Goal: Navigation & Orientation: Find specific page/section

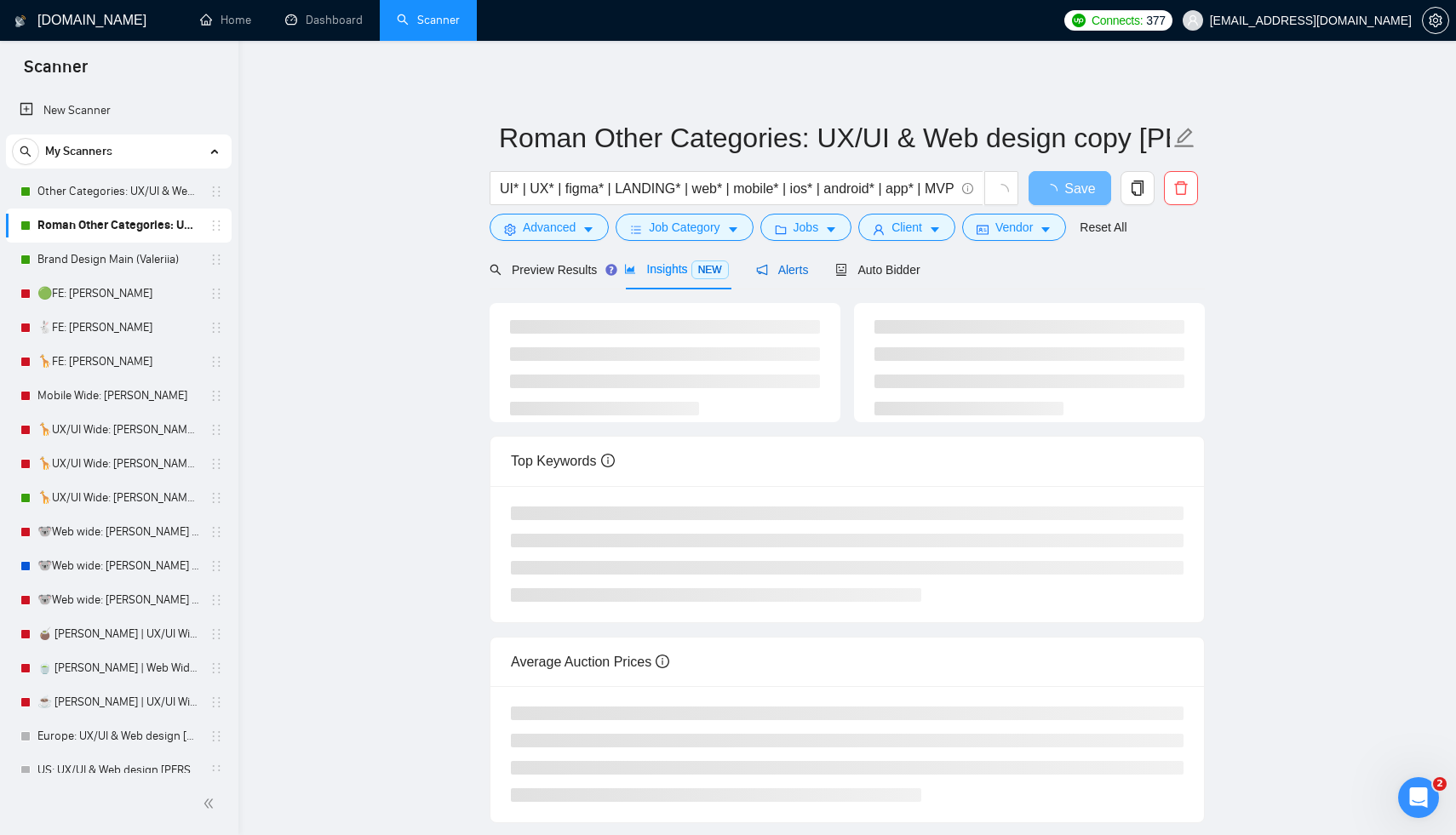
click at [788, 263] on span "Alerts" at bounding box center [782, 269] width 53 height 13
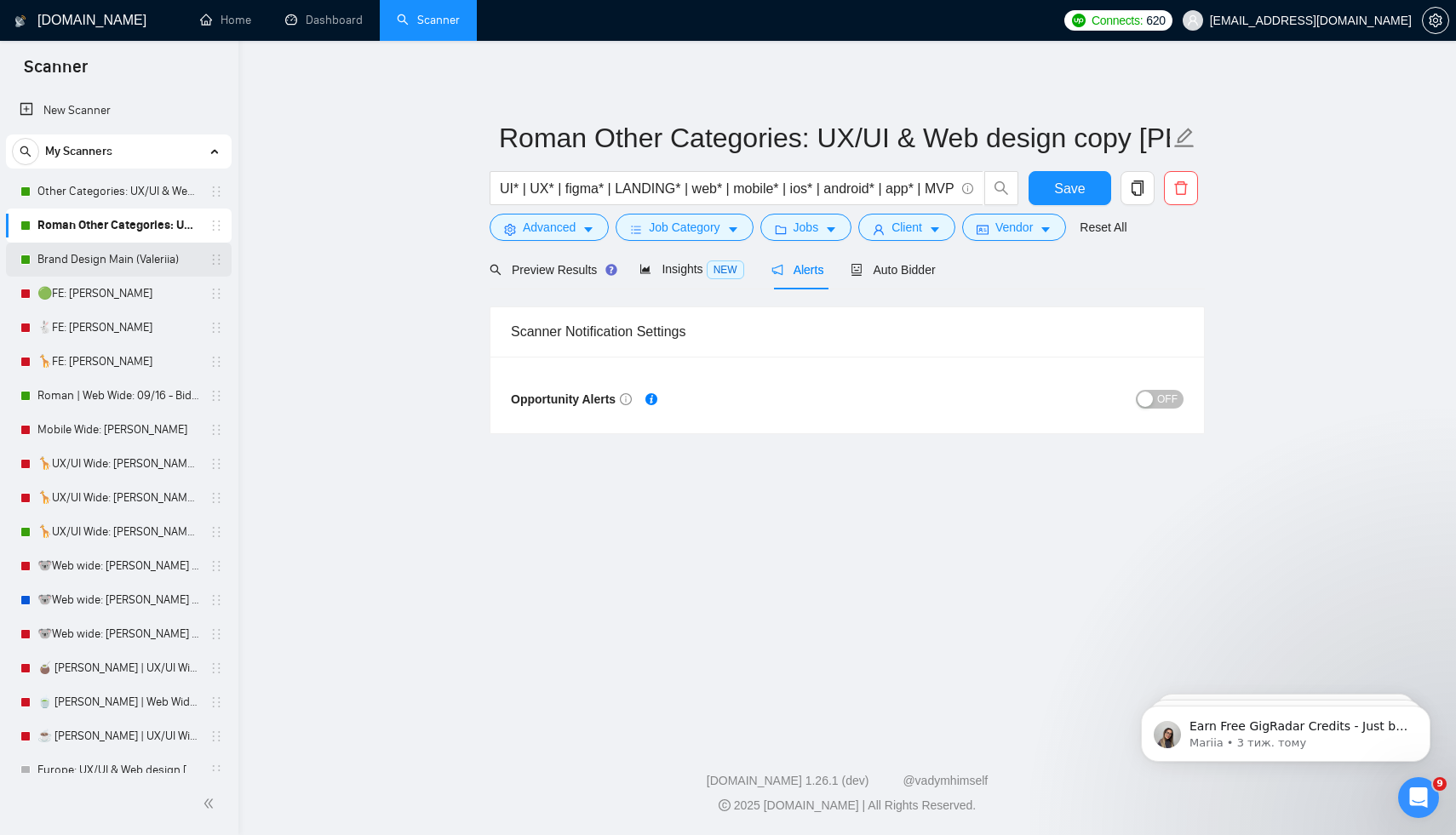
click at [129, 262] on link "Brand Design Main (Valeriia)" at bounding box center [118, 260] width 162 height 34
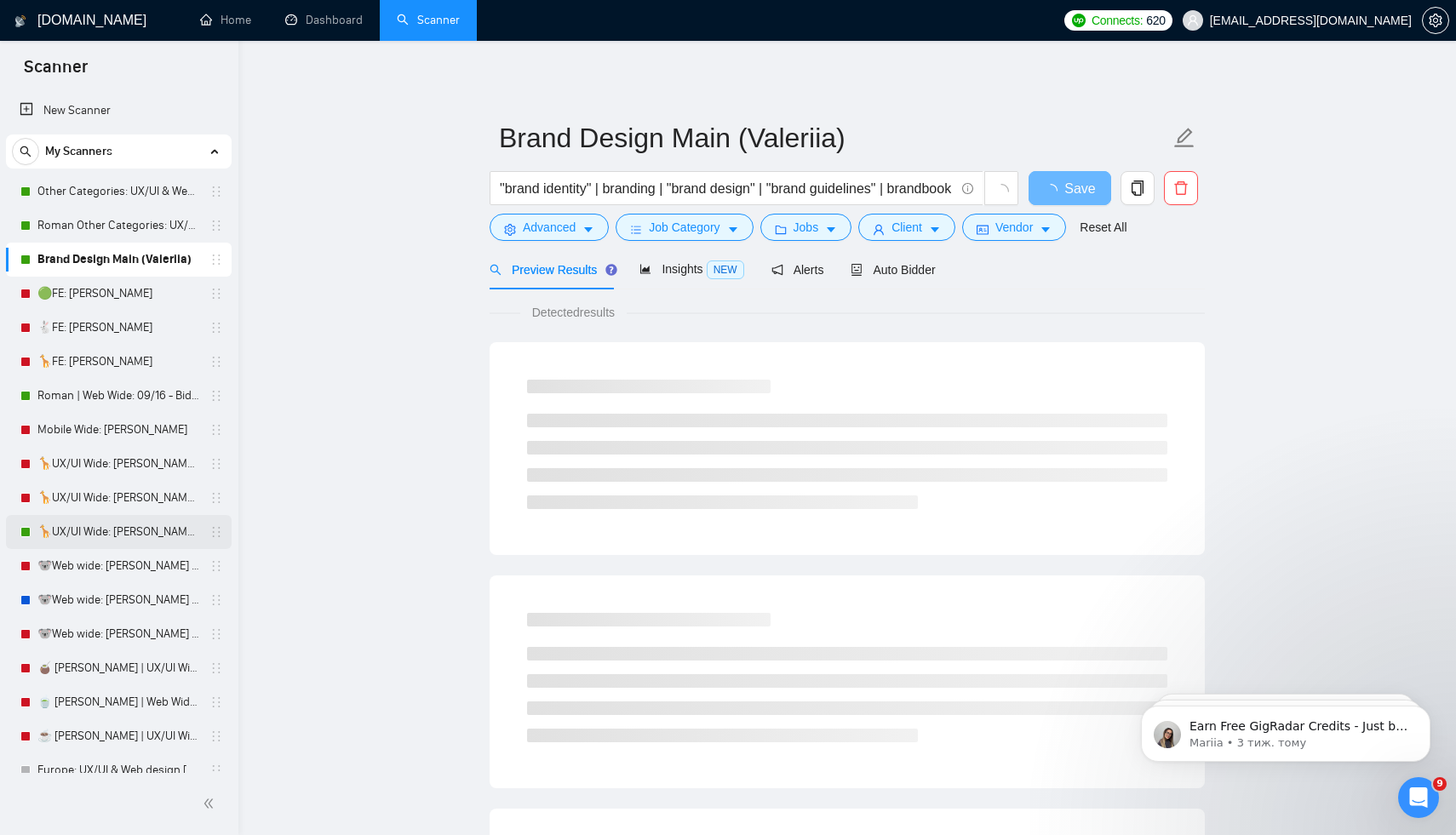
click at [137, 531] on link "🦒UX/UI Wide: [PERSON_NAME] 03/07 quest" at bounding box center [118, 532] width 162 height 34
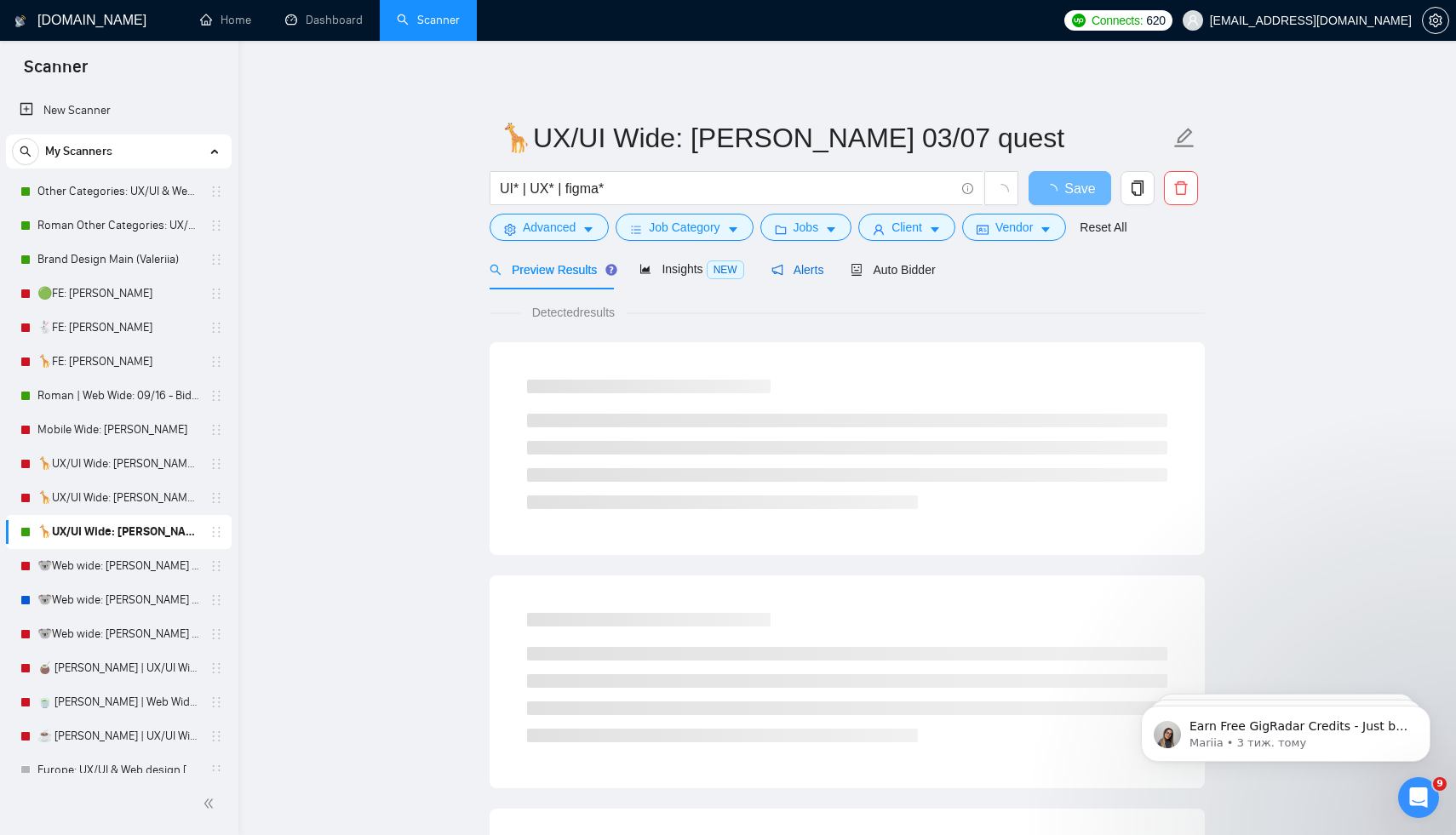
click at [788, 263] on span "Alerts" at bounding box center [798, 269] width 53 height 13
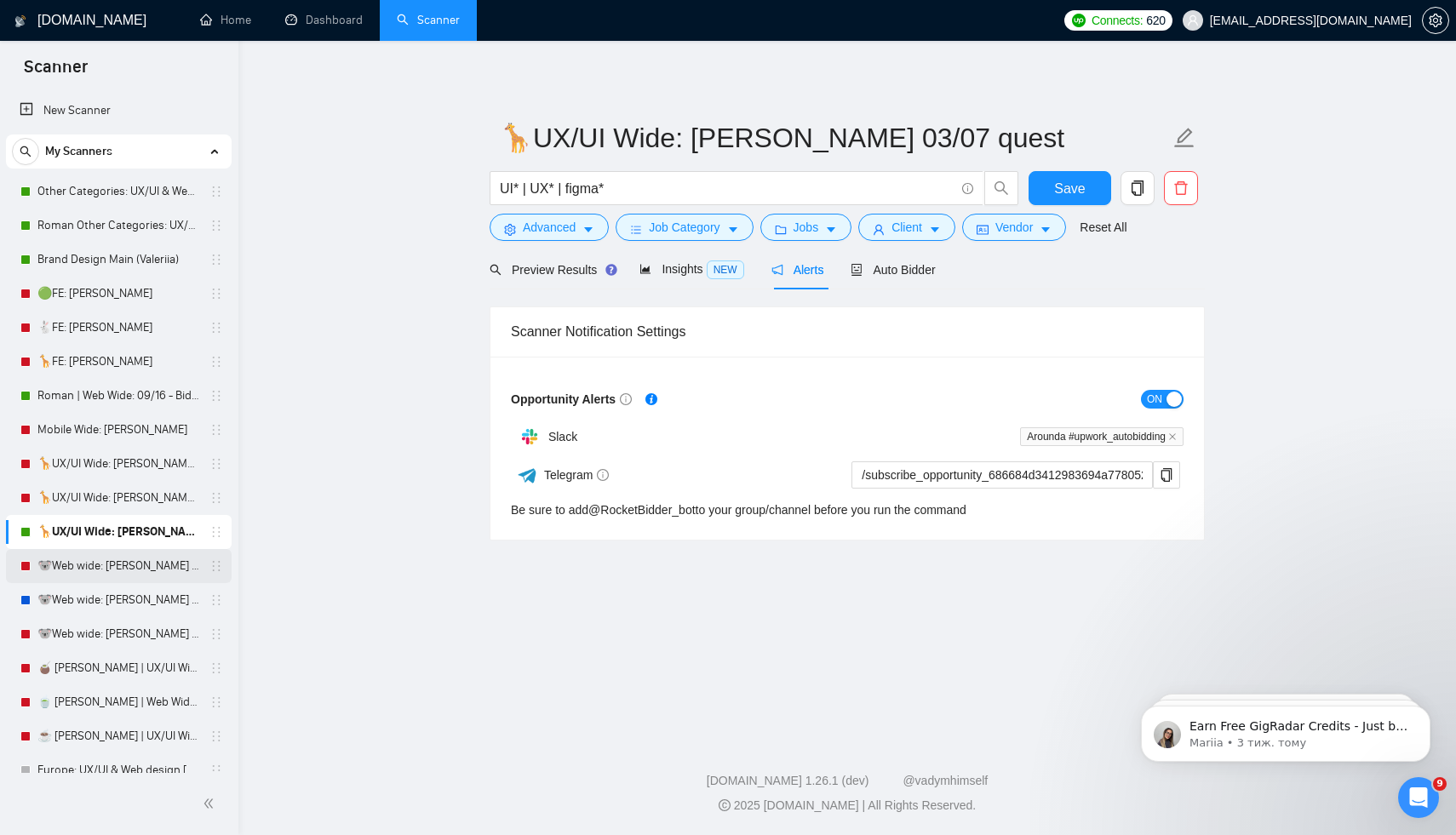
click at [85, 554] on link "🐨Web wide: [PERSON_NAME] 03/07 old але перест на веб проф" at bounding box center [118, 566] width 162 height 34
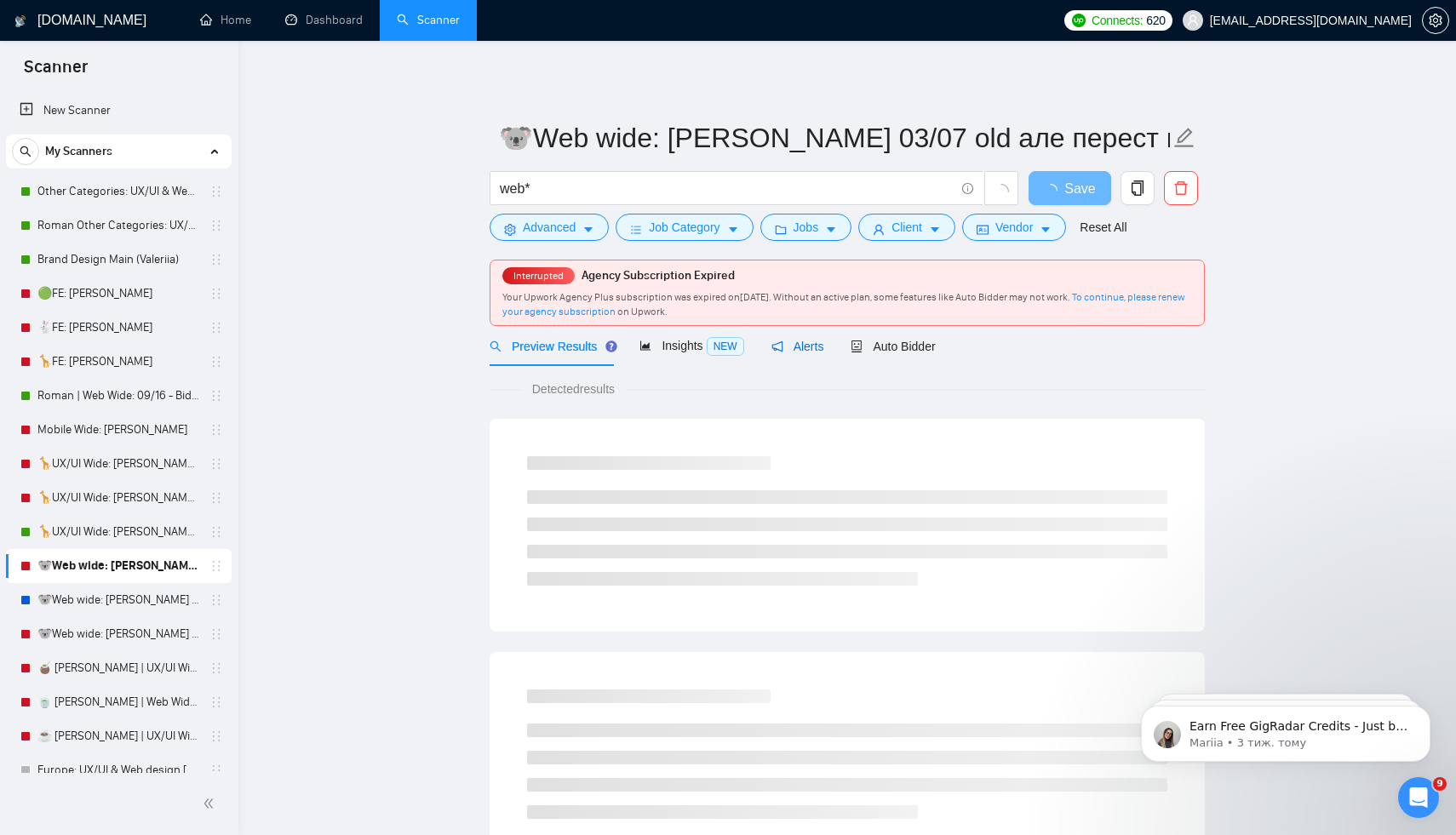
click at [804, 340] on span "Alerts" at bounding box center [798, 346] width 53 height 13
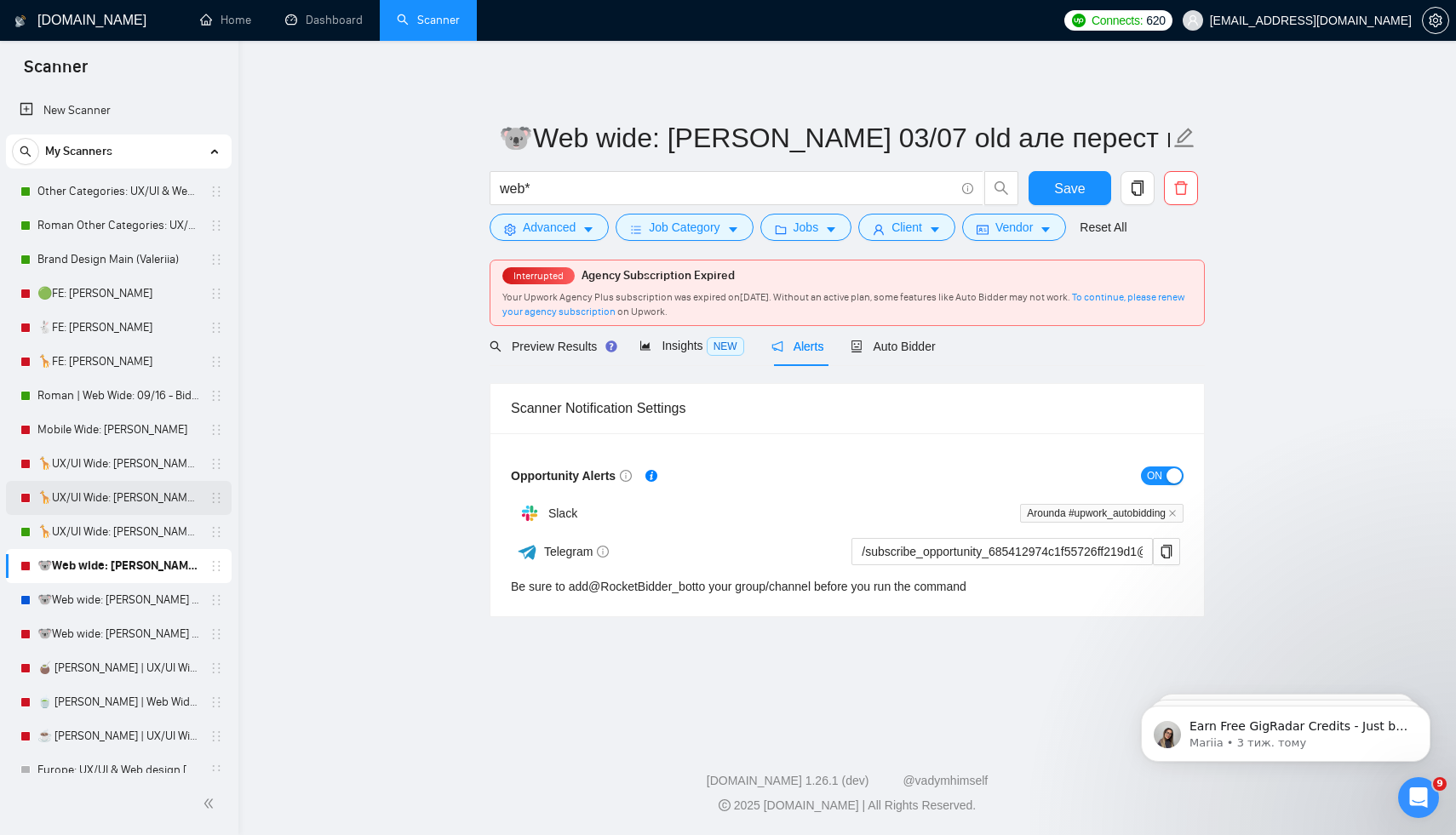
click at [102, 504] on link "🦒UX/UI Wide: [PERSON_NAME] 03/07 portfolio" at bounding box center [118, 498] width 162 height 34
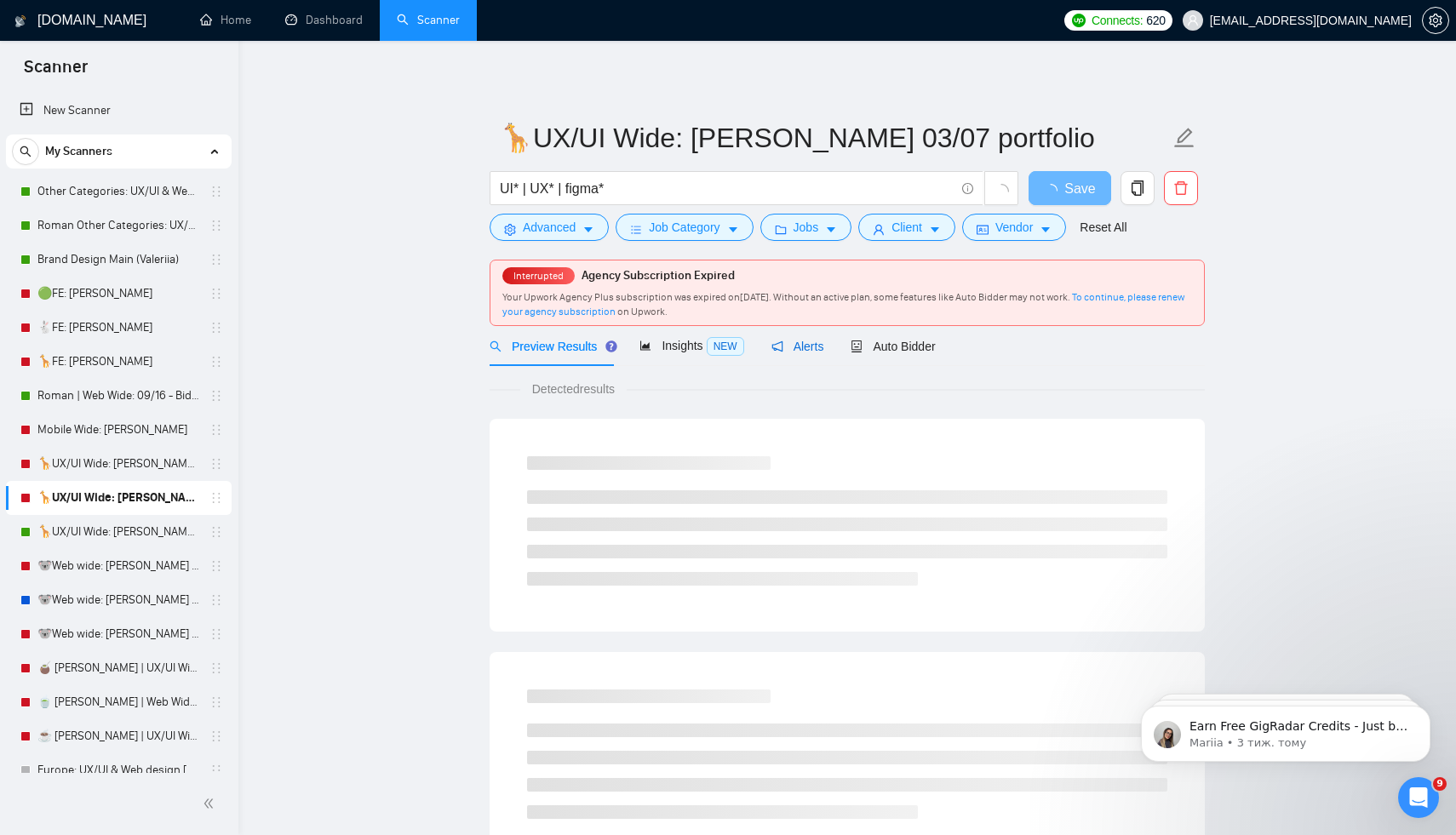
click at [796, 340] on span "Alerts" at bounding box center [798, 346] width 53 height 13
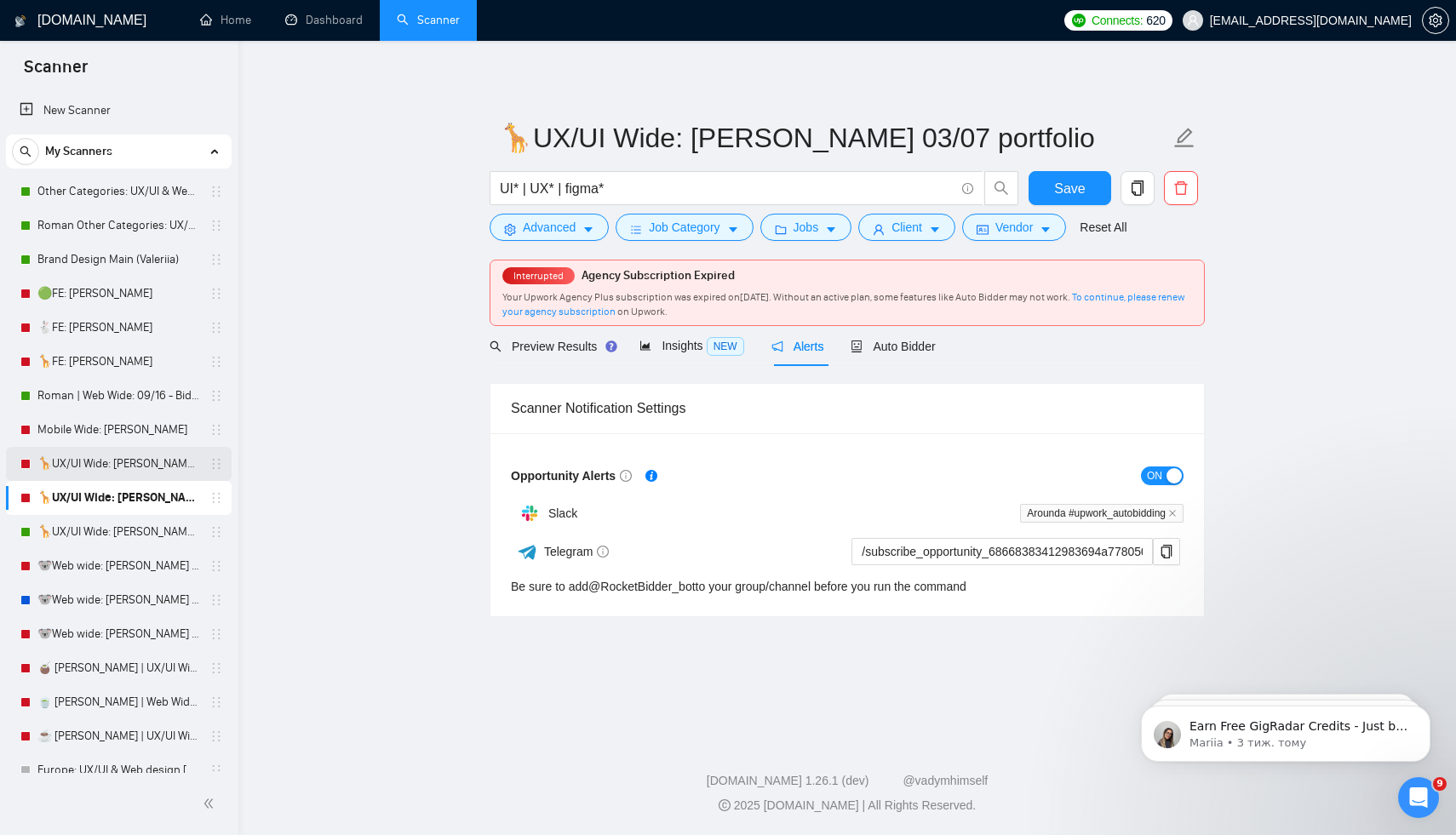
click at [112, 464] on link "🦒UX/UI Wide: [PERSON_NAME] 03/07 old" at bounding box center [118, 463] width 162 height 34
